Goal: Task Accomplishment & Management: Complete application form

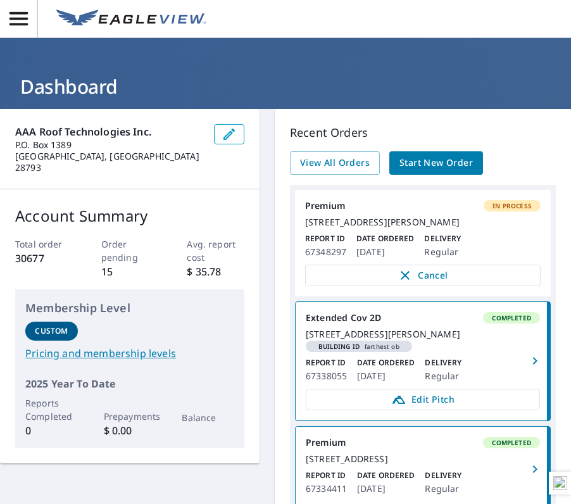
click at [433, 165] on span "Start New Order" at bounding box center [435, 163] width 73 height 16
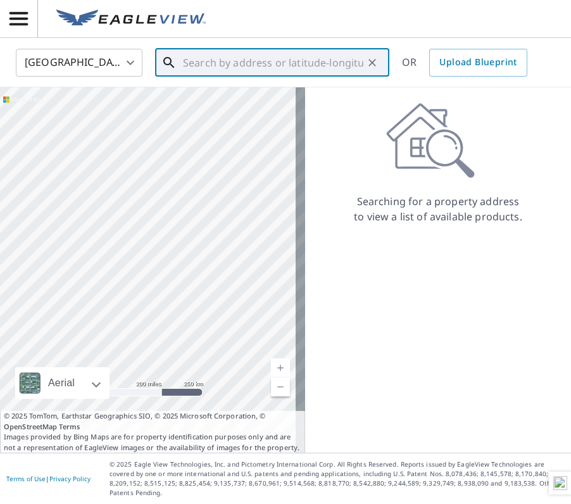
click at [204, 62] on input "text" at bounding box center [273, 62] width 180 height 35
paste input "[STREET_ADDRESS]"
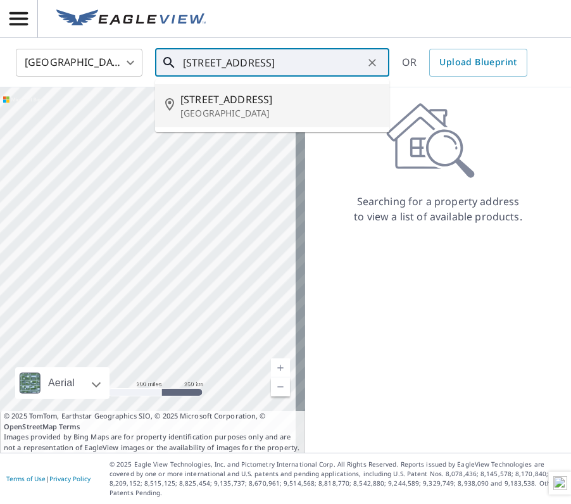
click at [230, 103] on span "[STREET_ADDRESS]" at bounding box center [279, 99] width 199 height 15
type input "[STREET_ADDRESS]"
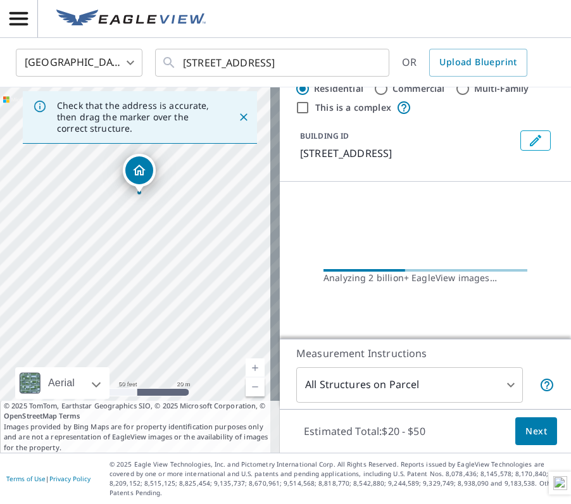
scroll to position [44, 0]
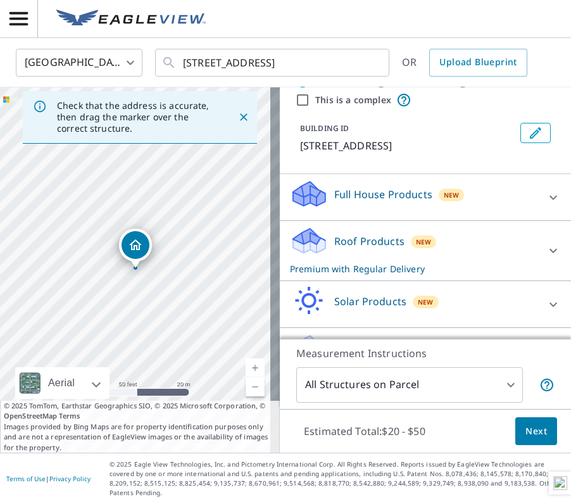
click at [532, 435] on span "Next" at bounding box center [536, 431] width 22 height 16
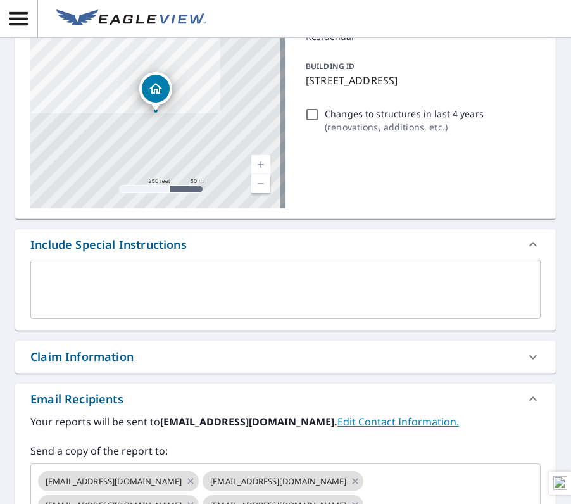
scroll to position [127, 0]
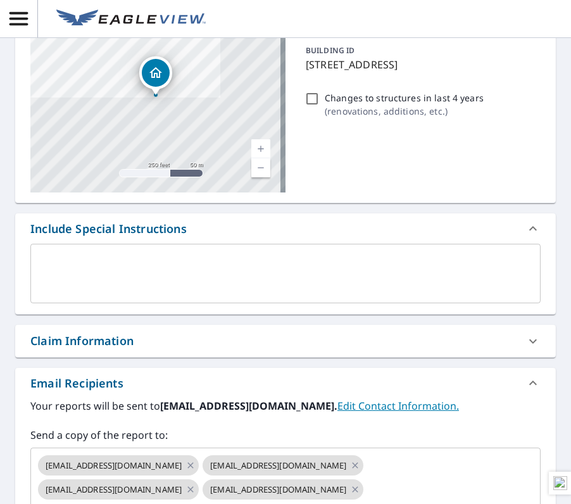
click at [110, 345] on div "Claim Information" at bounding box center [81, 340] width 103 height 17
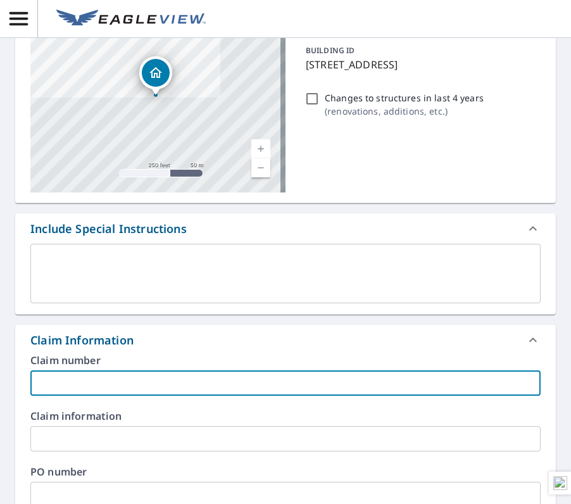
click at [82, 383] on input "text" at bounding box center [285, 382] width 510 height 25
paste input "[PERSON_NAME] WoNum # 25-2073"
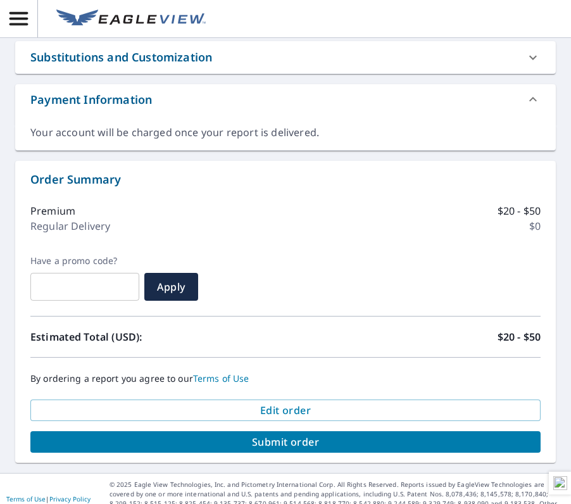
scroll to position [905, 0]
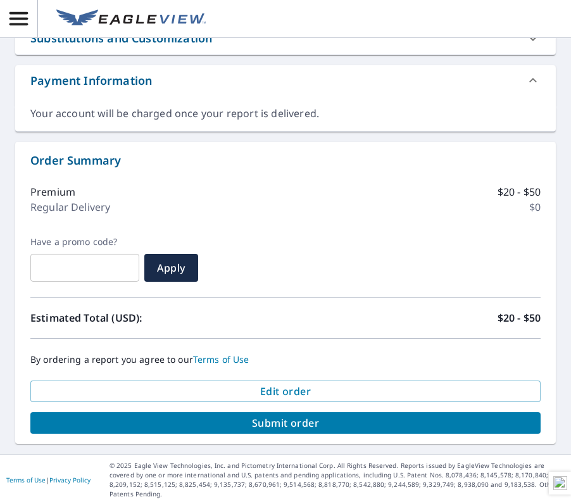
type input "[PERSON_NAME] WoNum # 25-2073"
click at [261, 418] on span "Submit order" at bounding box center [285, 423] width 490 height 14
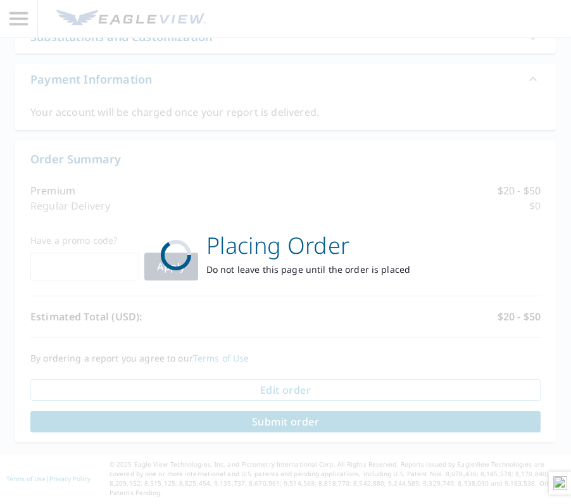
scroll to position [787, 0]
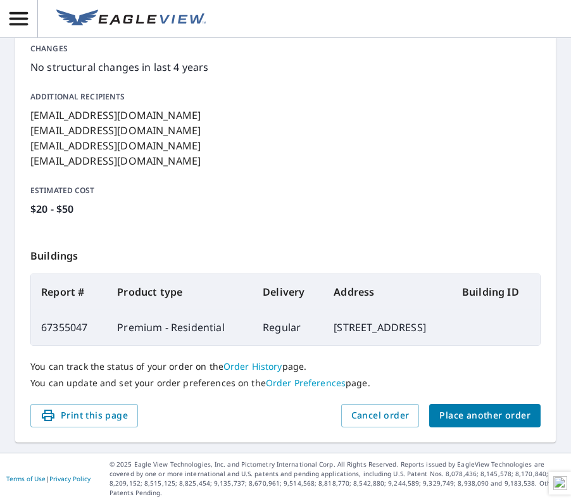
scroll to position [330, 0]
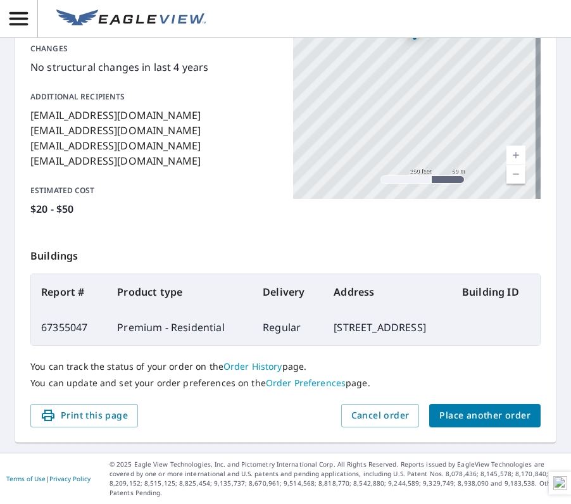
click at [54, 319] on td "67355047" at bounding box center [69, 326] width 76 height 35
copy td "67355047"
